Goal: Task Accomplishment & Management: Use online tool/utility

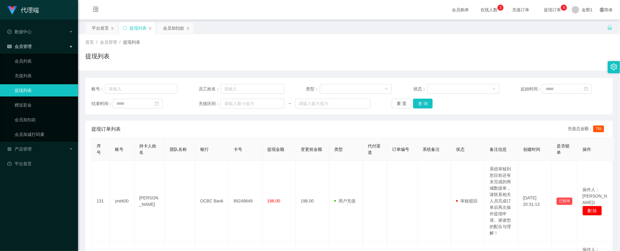
click at [45, 45] on div "会员管理" at bounding box center [39, 46] width 78 height 12
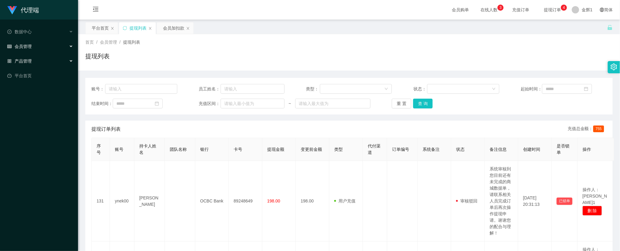
click at [37, 58] on div "产品管理" at bounding box center [39, 61] width 78 height 12
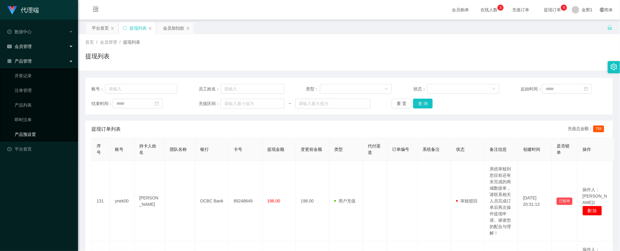
click at [34, 133] on link "产品预设置" at bounding box center [44, 134] width 59 height 12
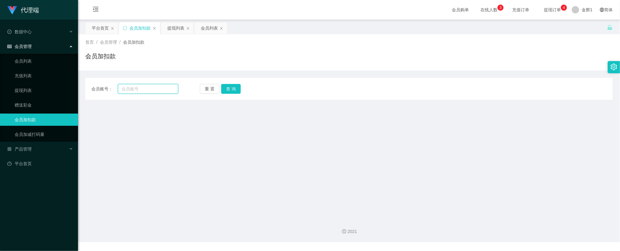
click at [128, 91] on input "text" at bounding box center [148, 89] width 60 height 10
click at [208, 86] on button "重 置" at bounding box center [210, 89] width 20 height 10
click at [541, 8] on span "提现订单 0 1 2 3 4 5 6 7 8 9 0 1 2 3 4 5 6 7 8 9 0 1 2 3 4 5 6 7 8 9" at bounding box center [552, 10] width 23 height 4
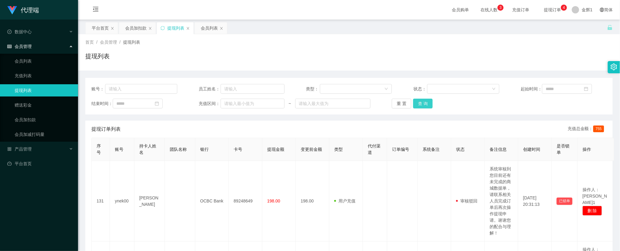
click at [422, 107] on button "查 询" at bounding box center [423, 103] width 20 height 10
drag, startPoint x: 422, startPoint y: 107, endPoint x: 411, endPoint y: 105, distance: 10.5
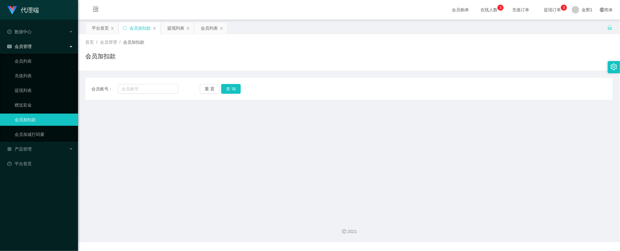
drag, startPoint x: 432, startPoint y: 116, endPoint x: 436, endPoint y: 108, distance: 9.4
click at [432, 116] on main "关闭左侧 关闭右侧 关闭其它 刷新页面 平台首页 会员加扣款 提现列表 会员列表 首页 / 会员管理 / 会员加扣款 / 会员加扣款 会员账号： 重 置 查 …" at bounding box center [349, 117] width 542 height 194
